Goal: Task Accomplishment & Management: Use online tool/utility

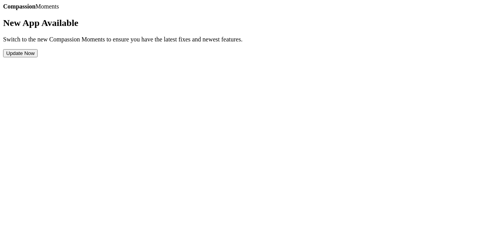
click at [38, 57] on button "Update Now" at bounding box center [20, 53] width 34 height 8
